Goal: Navigation & Orientation: Find specific page/section

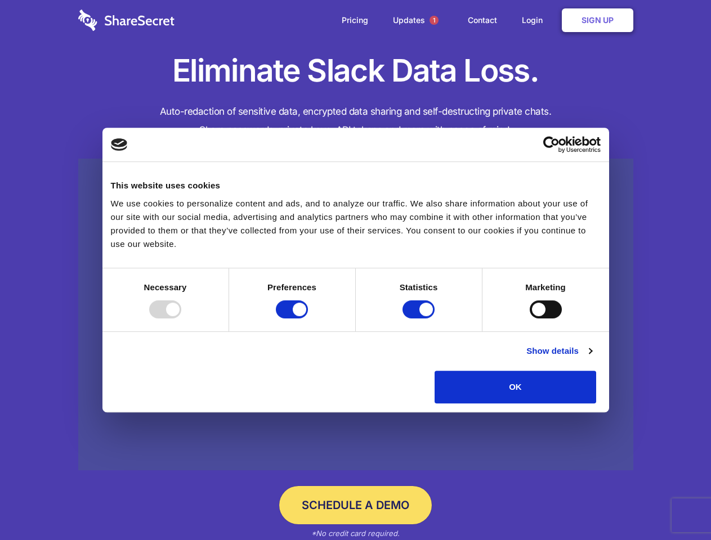
click at [181, 319] on div at bounding box center [165, 310] width 32 height 18
click at [308, 319] on input "Preferences" at bounding box center [292, 310] width 32 height 18
checkbox input "false"
click at [420, 319] on input "Statistics" at bounding box center [418, 310] width 32 height 18
checkbox input "false"
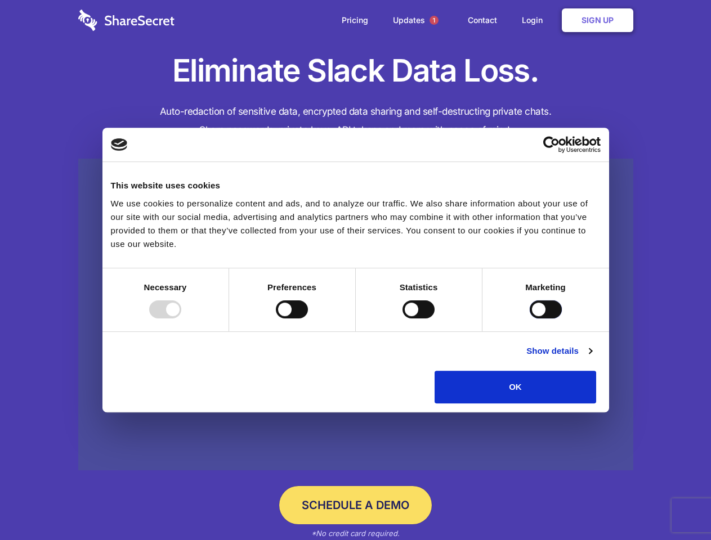
click at [530, 319] on input "Marketing" at bounding box center [546, 310] width 32 height 18
checkbox input "true"
click at [592, 358] on link "Show details" at bounding box center [558, 351] width 65 height 14
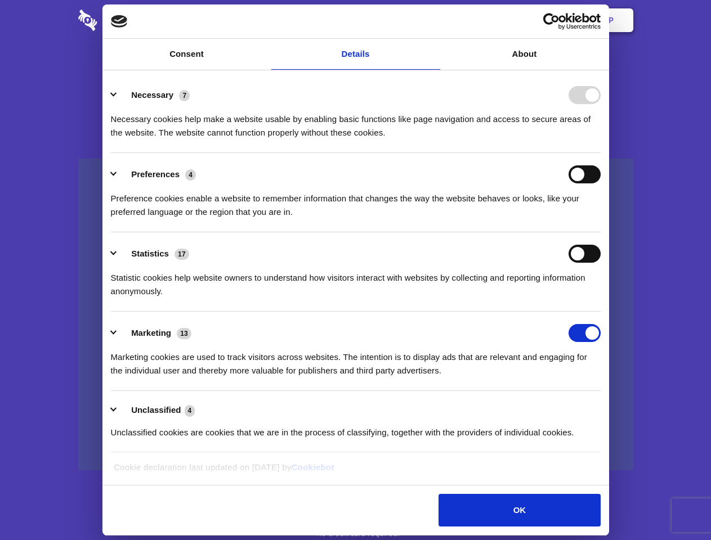
click at [601, 153] on li "Necessary 7 Necessary cookies help make a website usable by enabling basic func…" at bounding box center [356, 113] width 490 height 79
click at [433, 20] on span "1" at bounding box center [433, 20] width 9 height 9
